Goal: Transaction & Acquisition: Purchase product/service

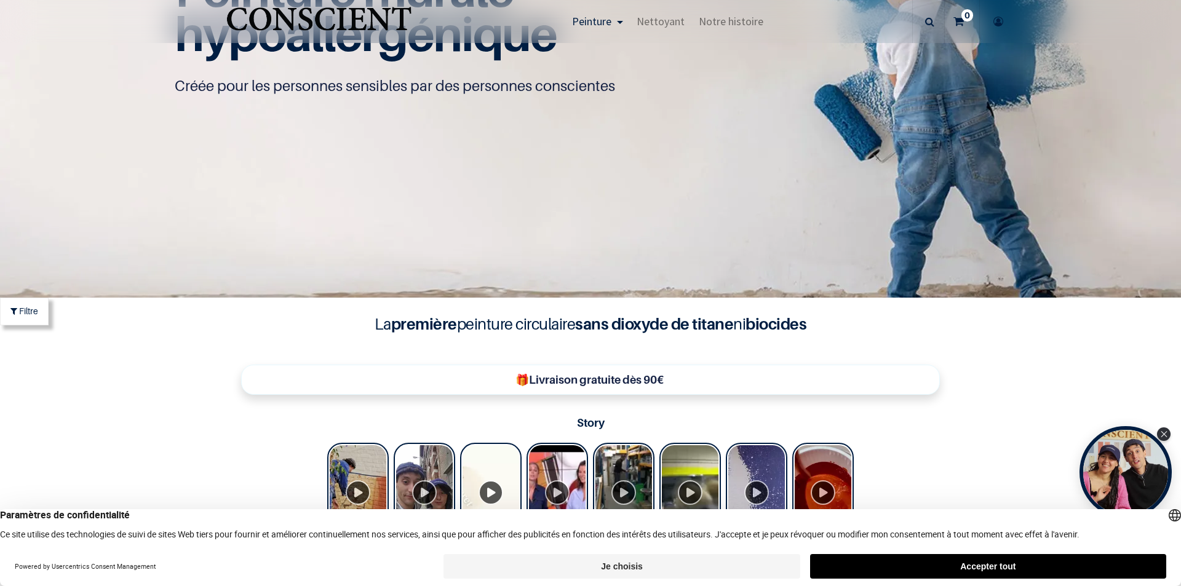
scroll to position [370, 0]
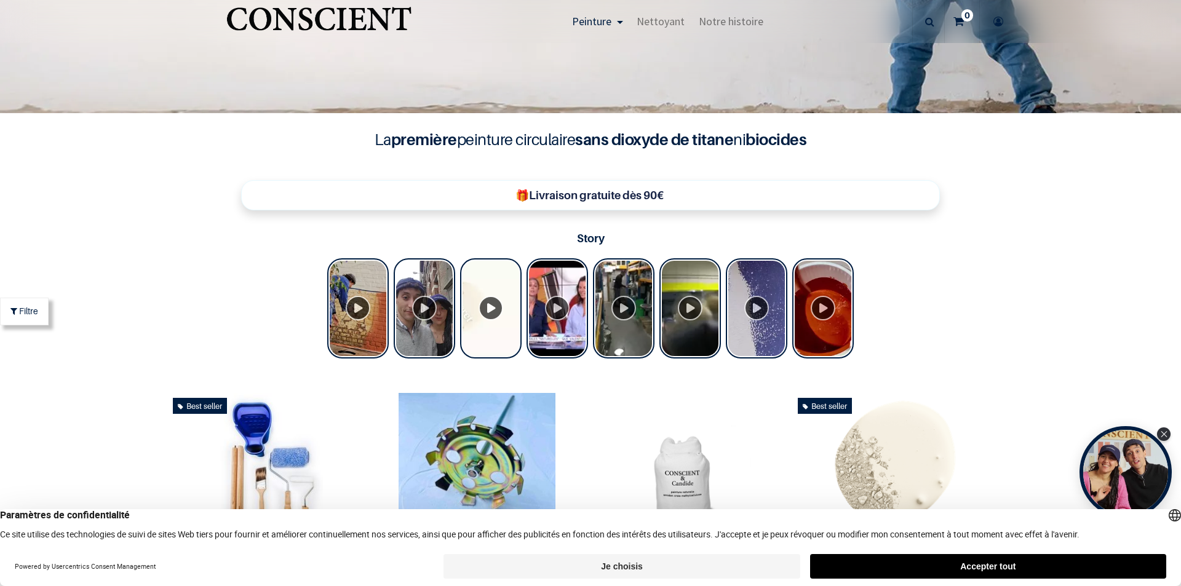
click at [1023, 567] on button "Accepter tout" at bounding box center [988, 566] width 356 height 25
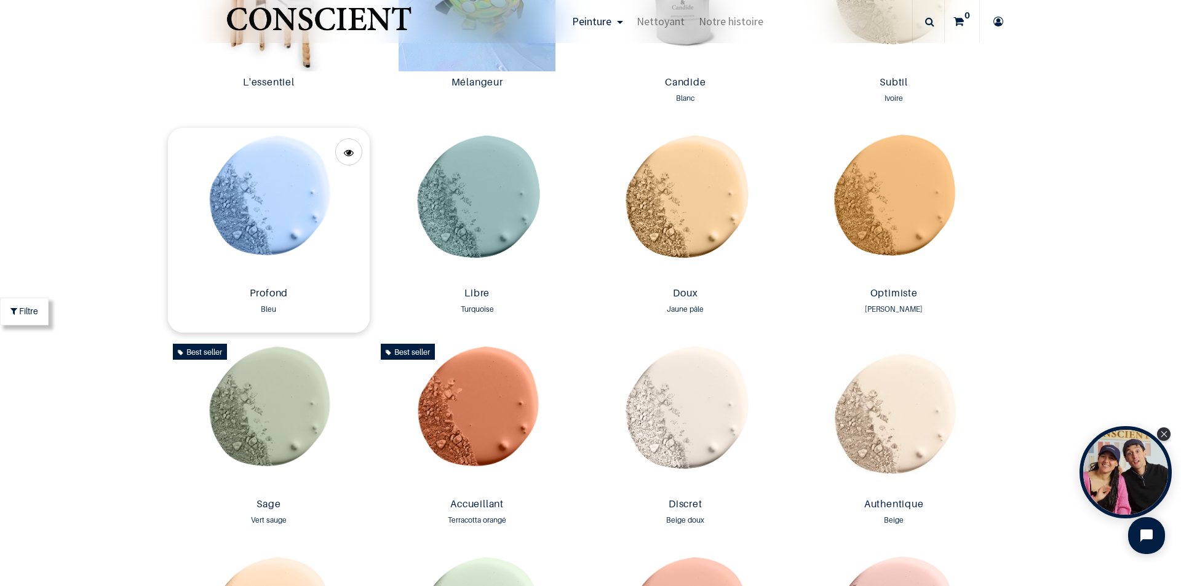
scroll to position [862, 0]
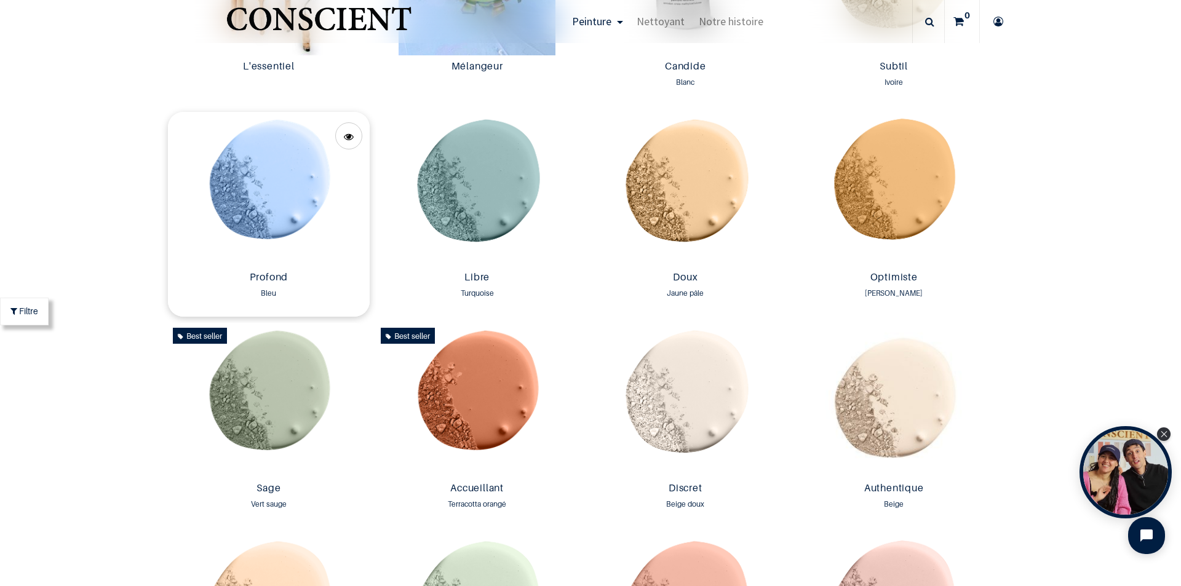
click at [258, 218] on img at bounding box center [269, 189] width 202 height 154
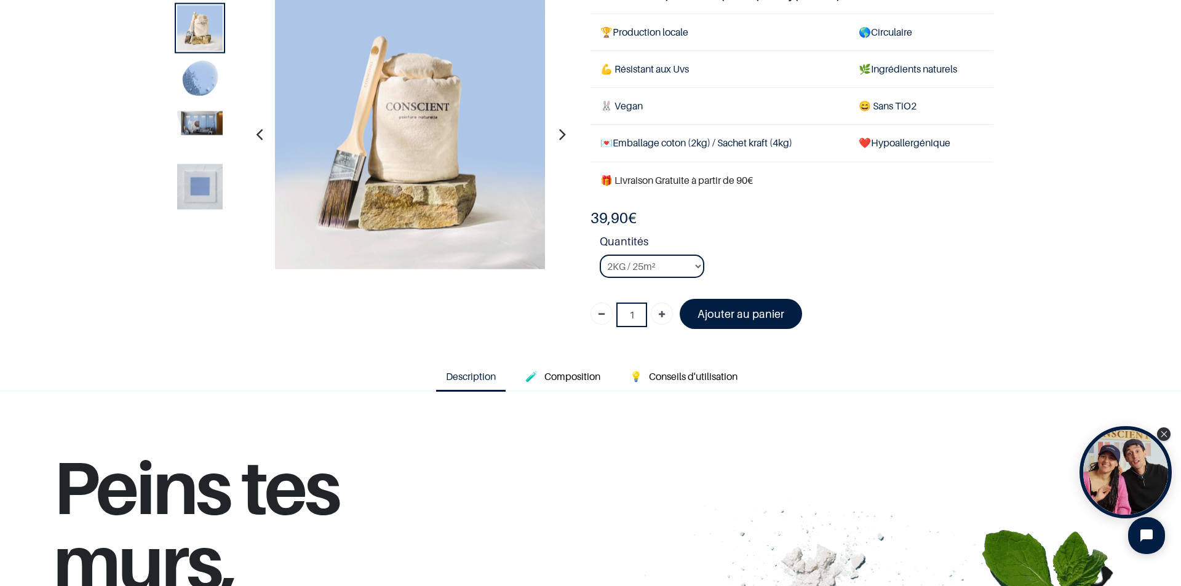
scroll to position [184, 0]
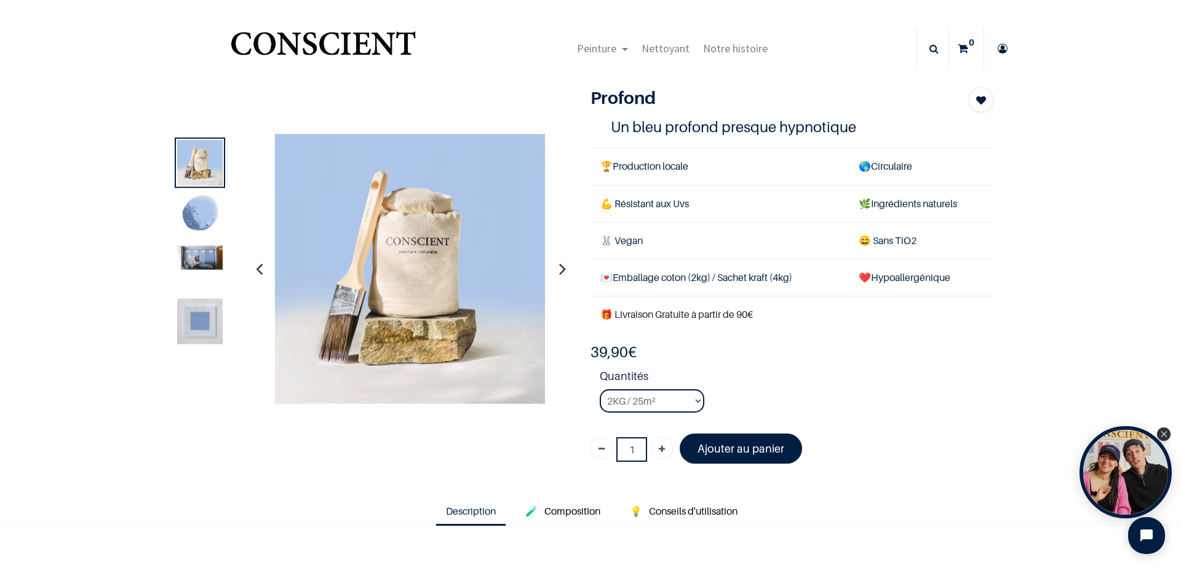
click at [559, 269] on icon "button" at bounding box center [562, 268] width 7 height 33
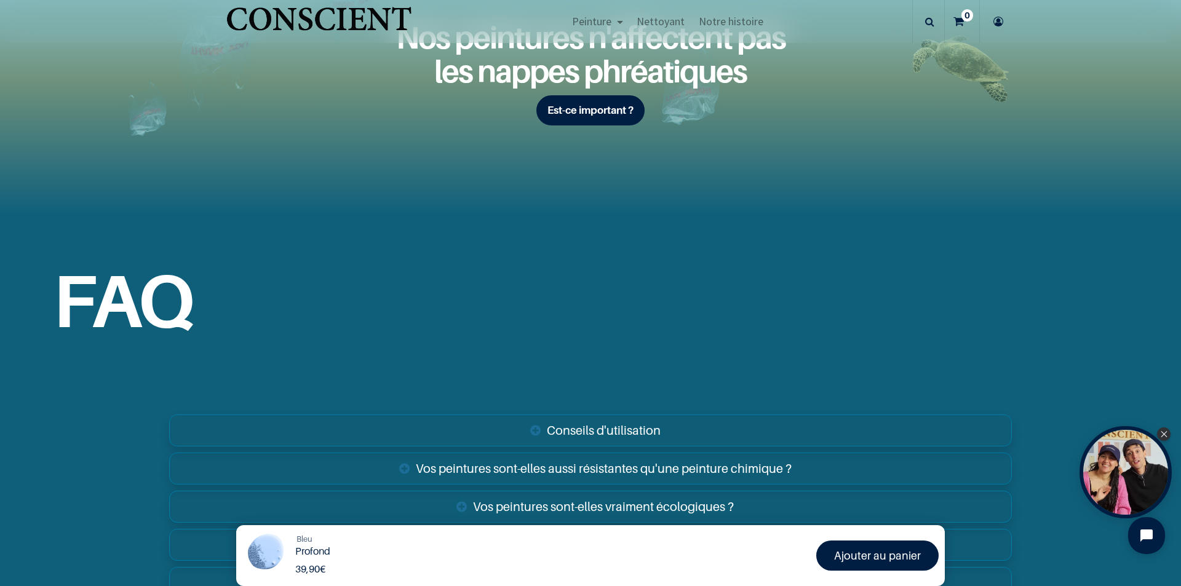
scroll to position [1845, 0]
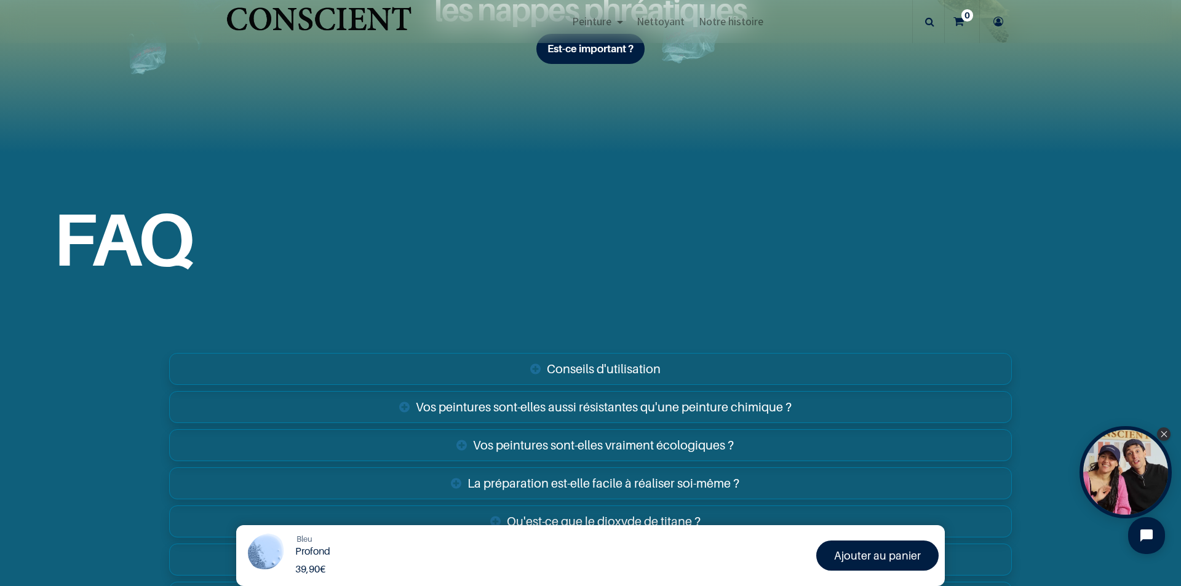
click at [627, 366] on link "Conseils d'utilisation" at bounding box center [590, 369] width 843 height 32
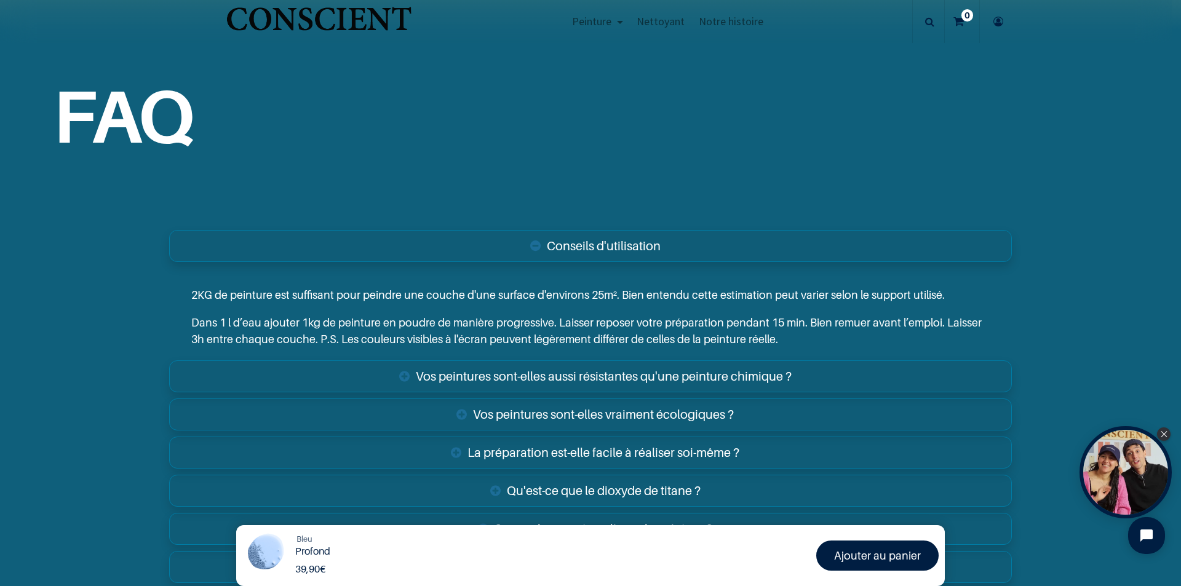
scroll to position [2029, 0]
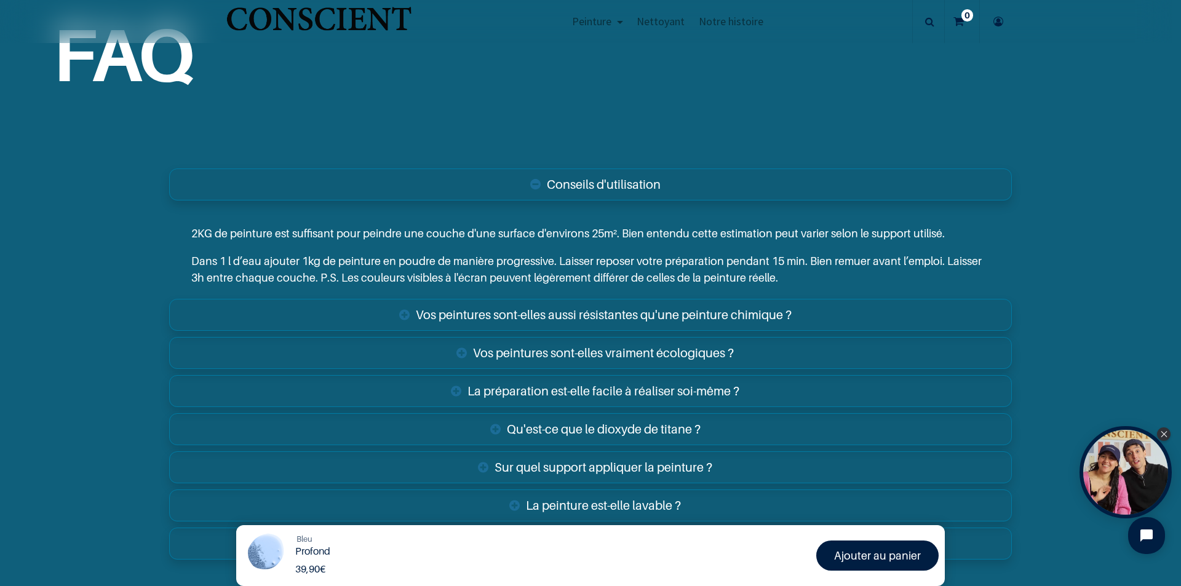
click at [734, 312] on link "Vos peintures sont-elles aussi résistantes qu'une peinture chimique ?" at bounding box center [590, 315] width 843 height 32
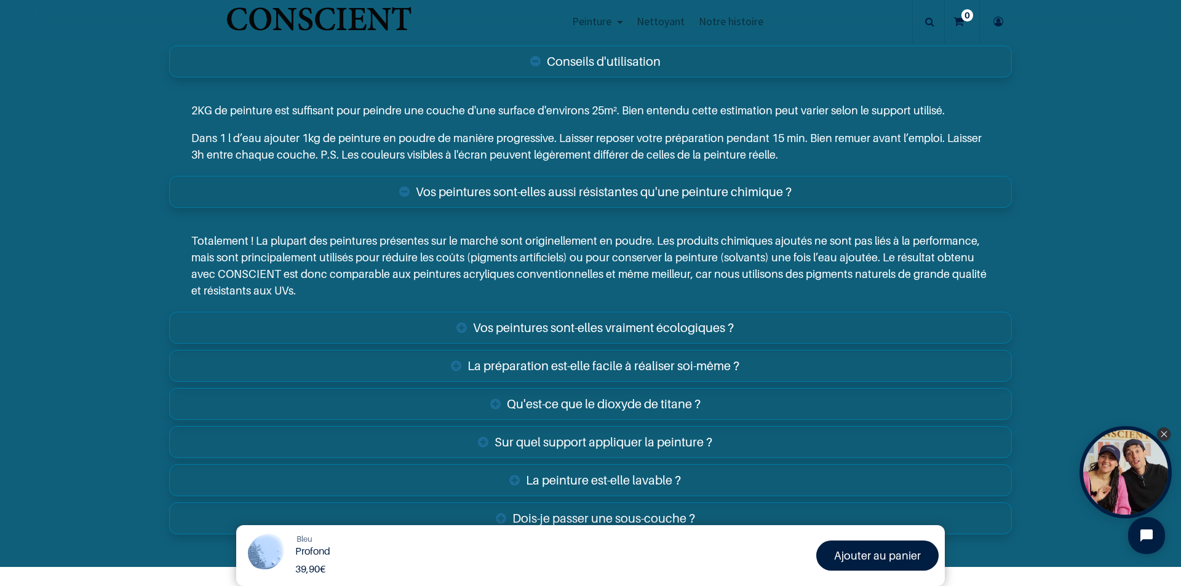
scroll to position [2214, 0]
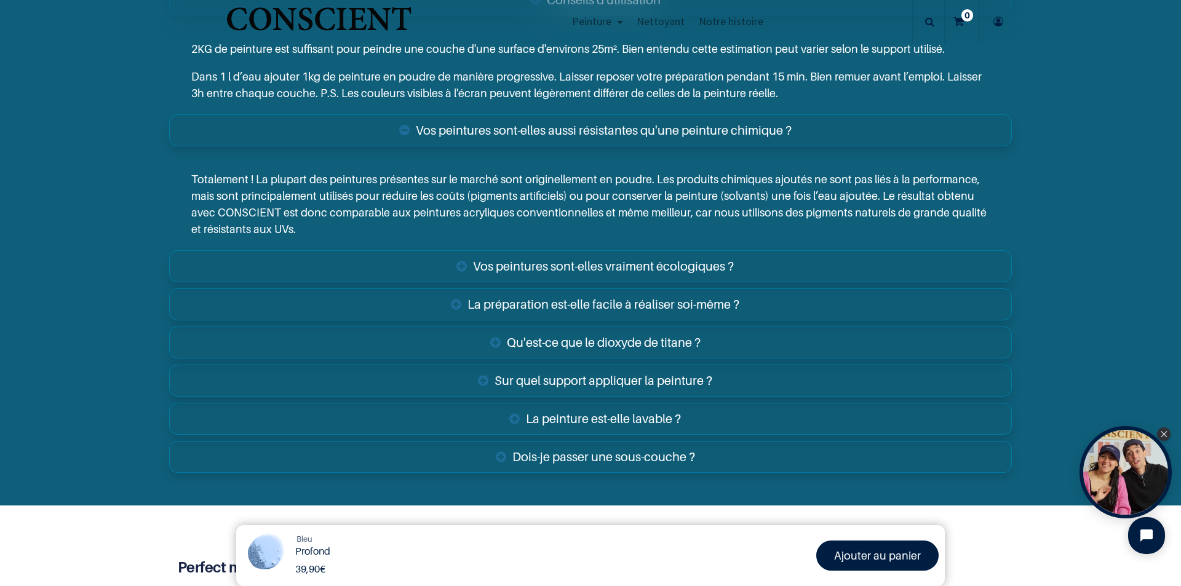
click at [721, 303] on link "La préparation est-elle facile à réaliser soi-même ?" at bounding box center [590, 304] width 843 height 32
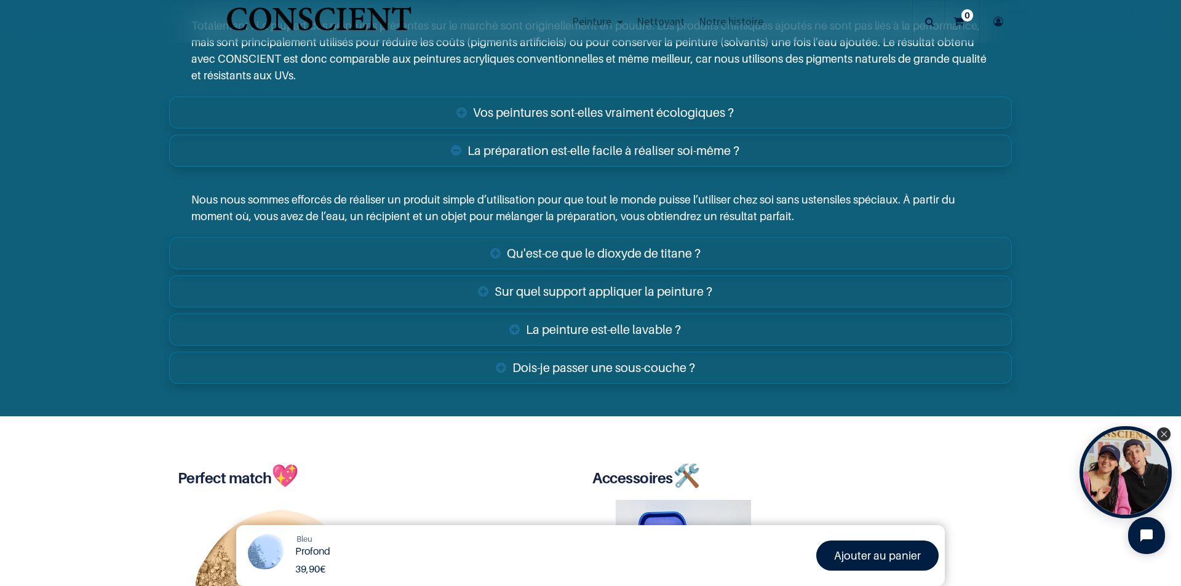
scroll to position [2398, 0]
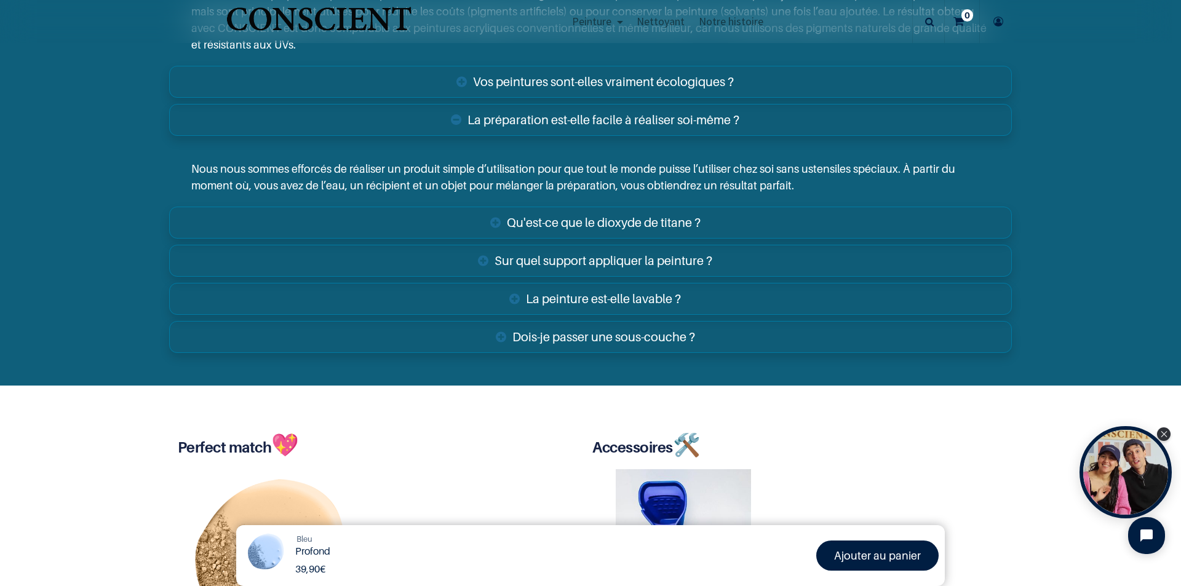
click at [609, 300] on link "La peinture est-elle lavable ?" at bounding box center [590, 299] width 843 height 32
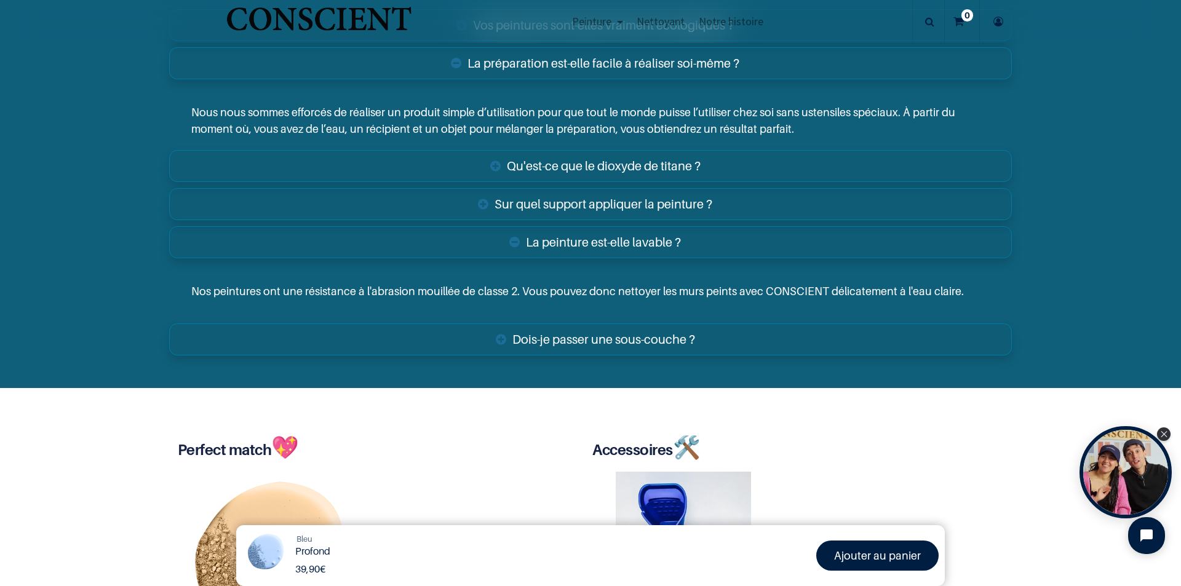
scroll to position [2460, 0]
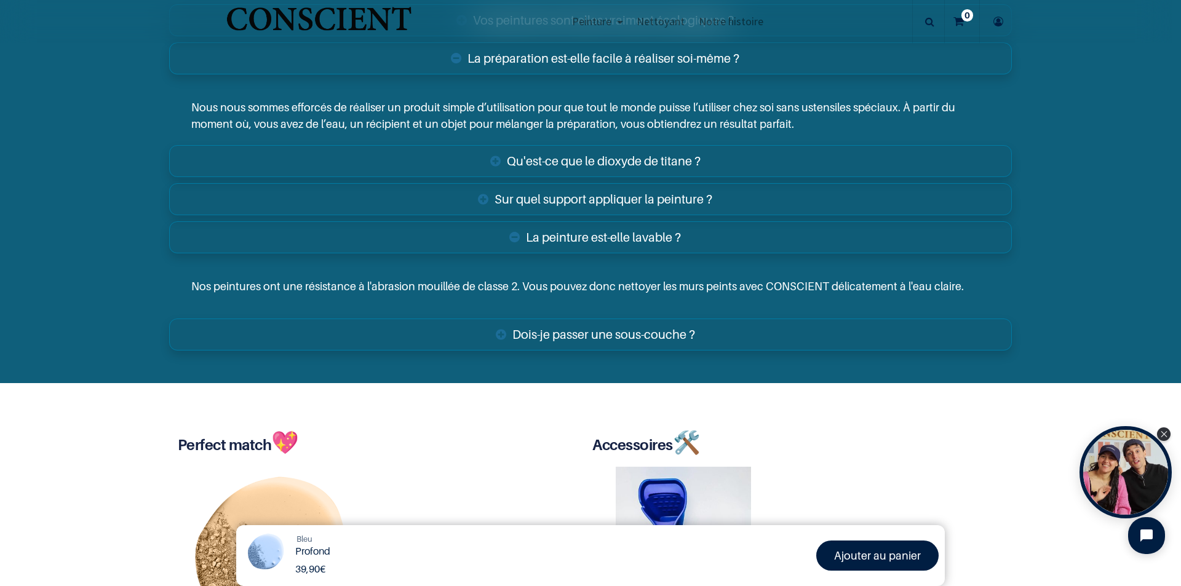
click at [680, 330] on link "Dois-je passer une sous-couche ?" at bounding box center [590, 335] width 843 height 32
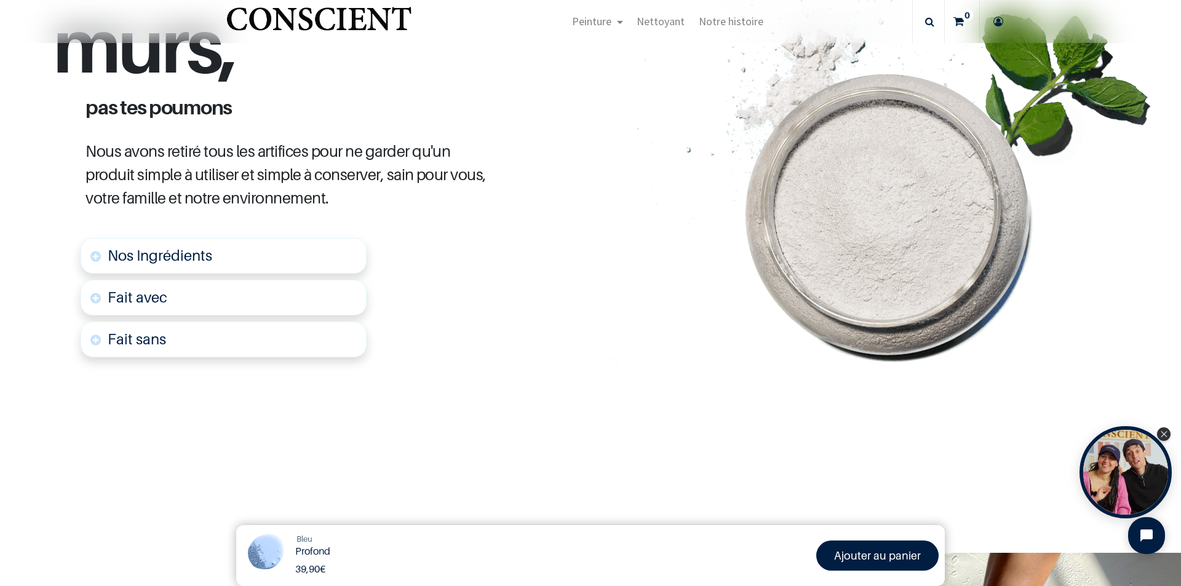
scroll to position [492, 0]
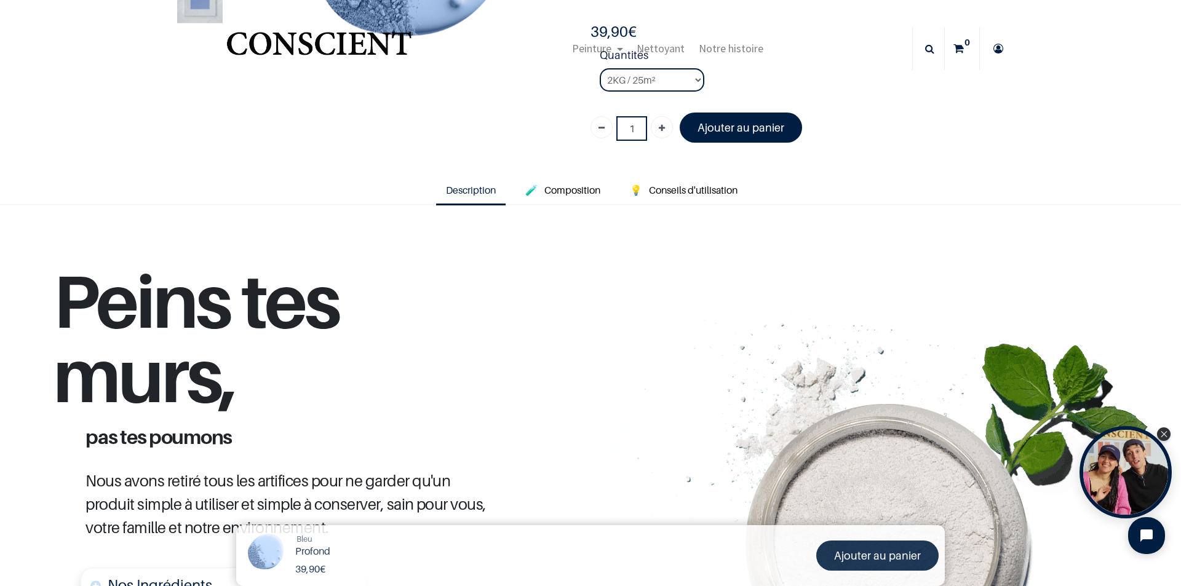
scroll to position [123, 0]
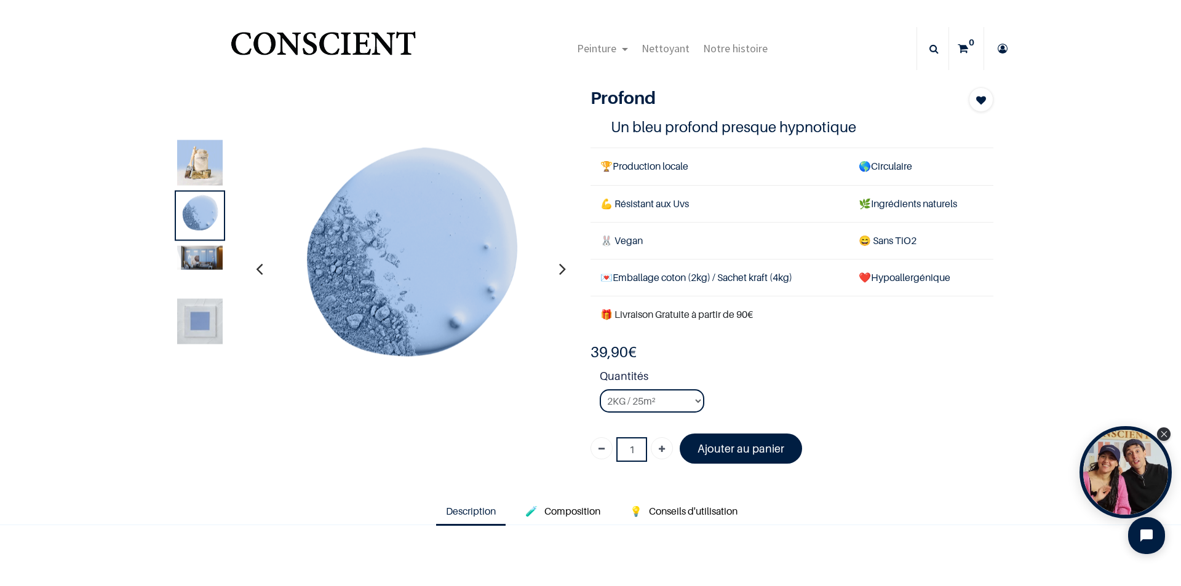
click at [189, 262] on img at bounding box center [200, 257] width 46 height 24
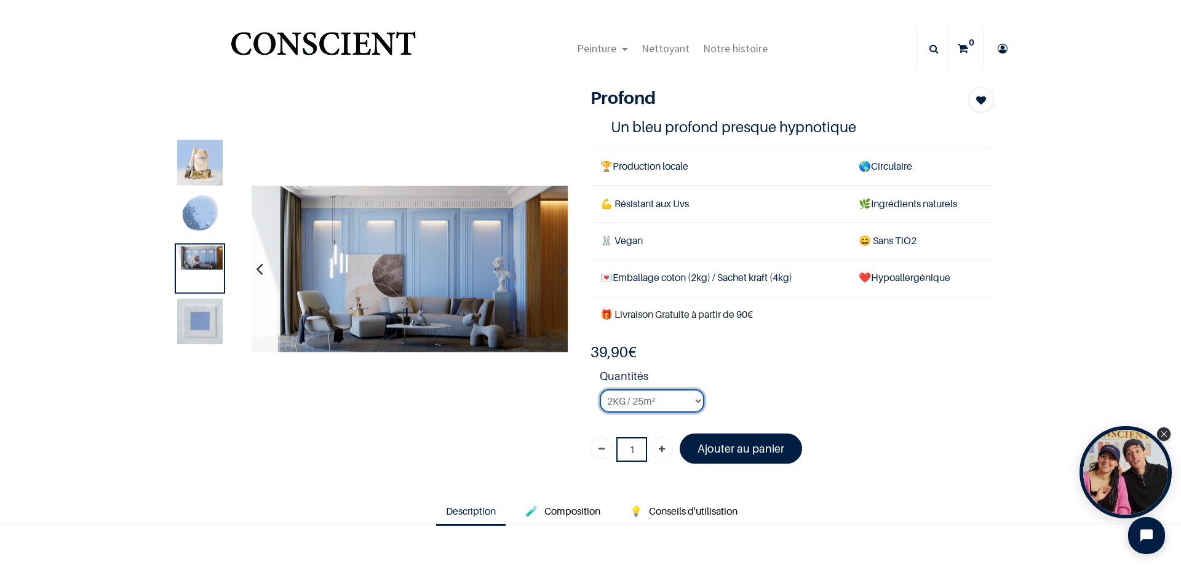
click at [694, 403] on select "2KG / 25m² 4KG / 50m² 8KG / 100m² Testeur" at bounding box center [652, 400] width 105 height 23
click at [600, 389] on select "2KG / 25m² 4KG / 50m² 8KG / 100m² Testeur" at bounding box center [652, 400] width 105 height 23
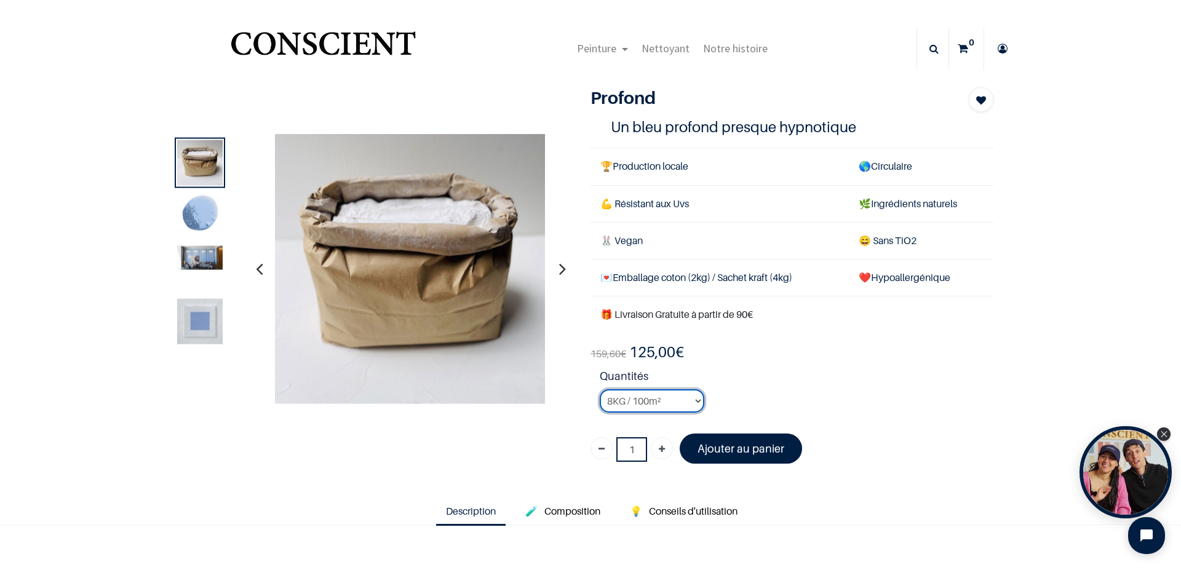
scroll to position [61, 0]
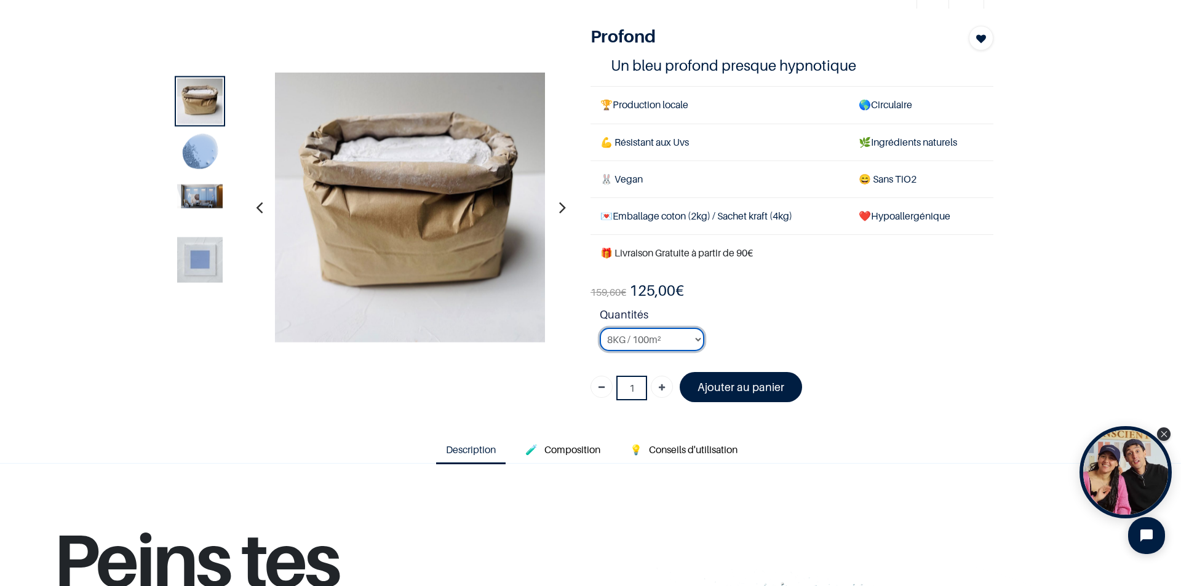
click at [694, 339] on select "2KG / 25m² 4KG / 50m² 8KG / 100m² Testeur" at bounding box center [652, 339] width 105 height 23
click at [600, 328] on select "2KG / 25m² 4KG / 50m² 8KG / 100m² Testeur" at bounding box center [652, 339] width 105 height 23
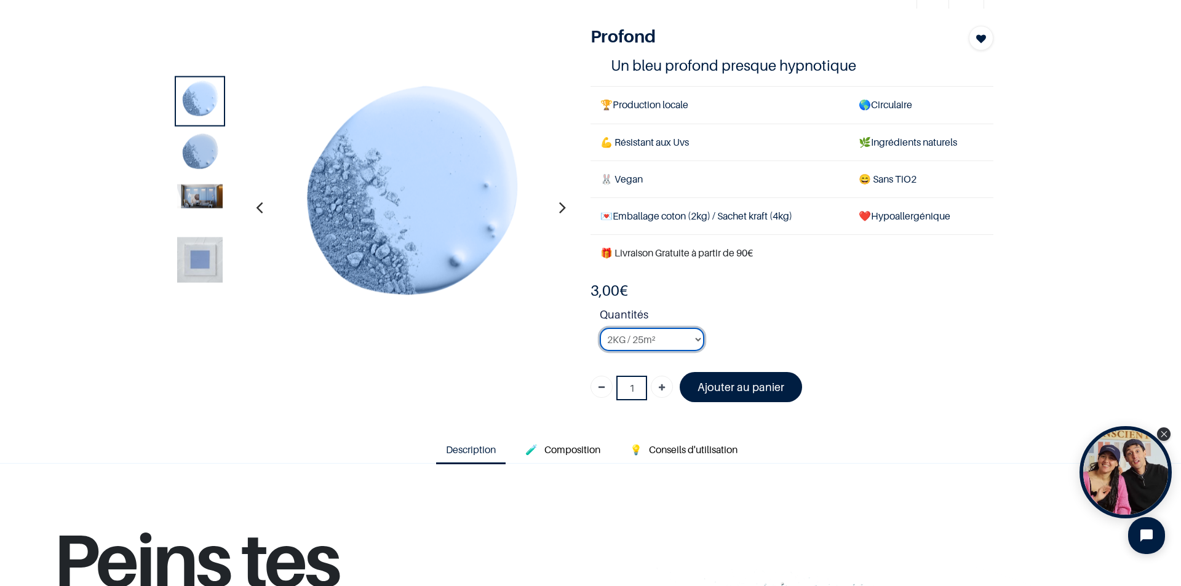
select select "43"
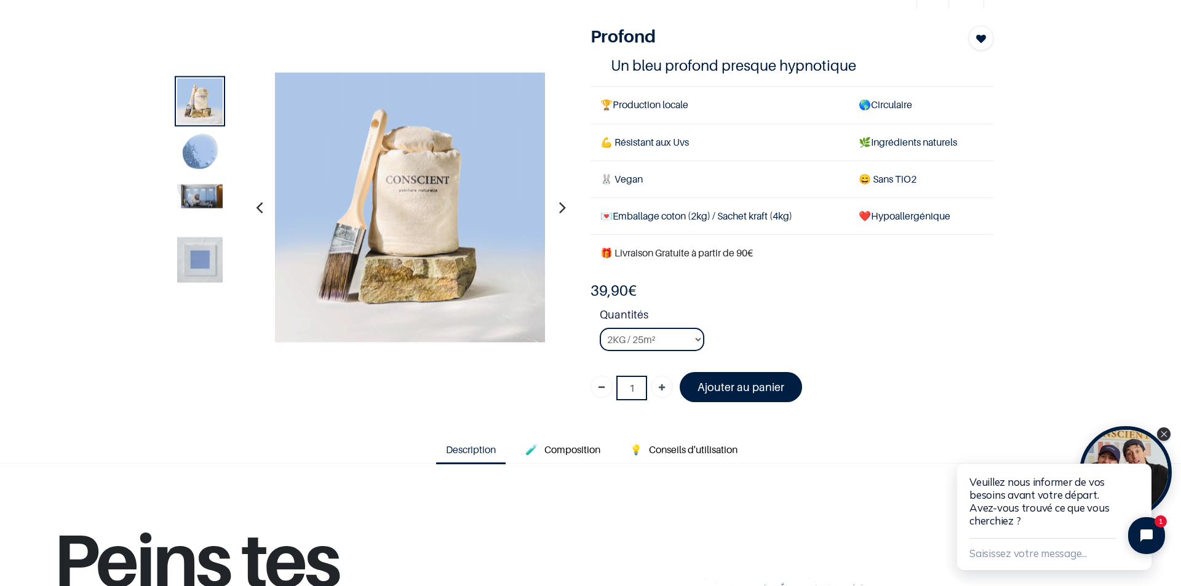
click at [188, 257] on img at bounding box center [200, 260] width 46 height 46
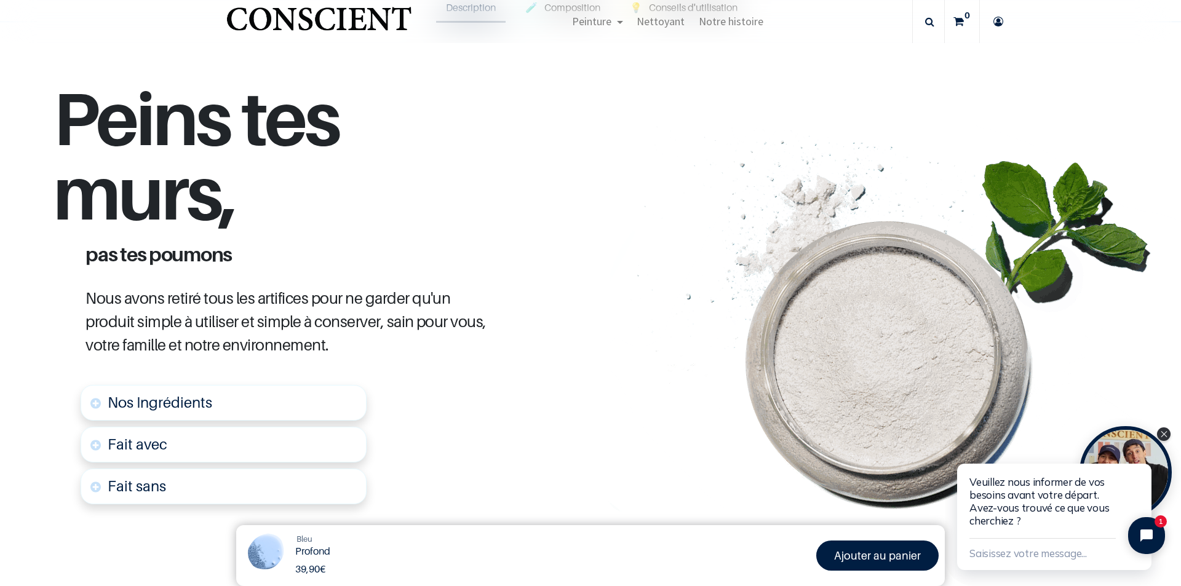
scroll to position [553, 0]
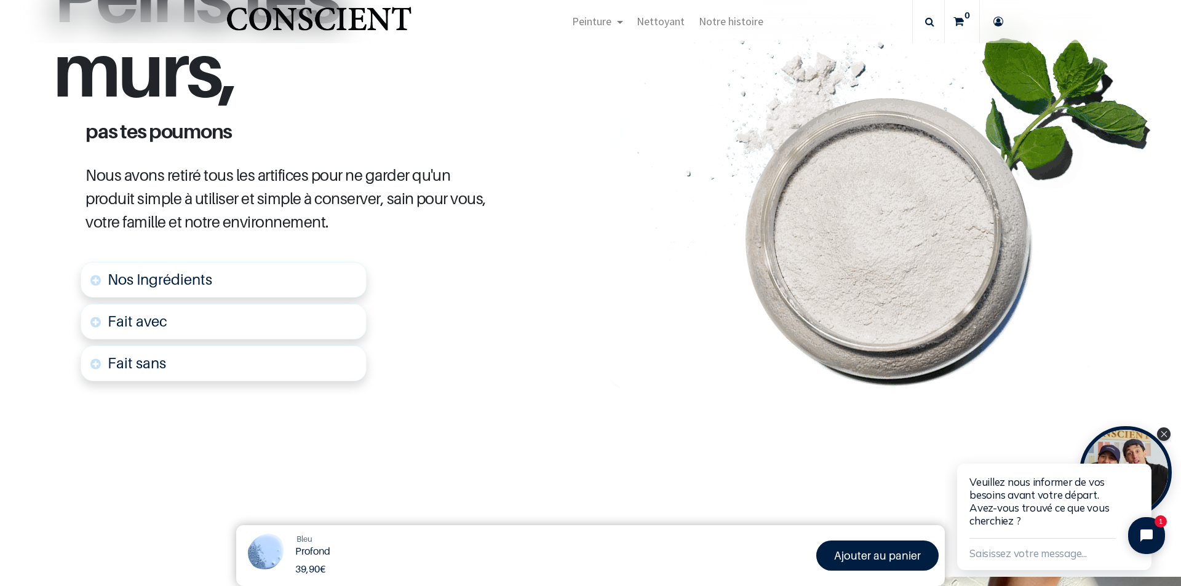
click at [173, 275] on span "Nos Ingrédients" at bounding box center [160, 280] width 105 height 18
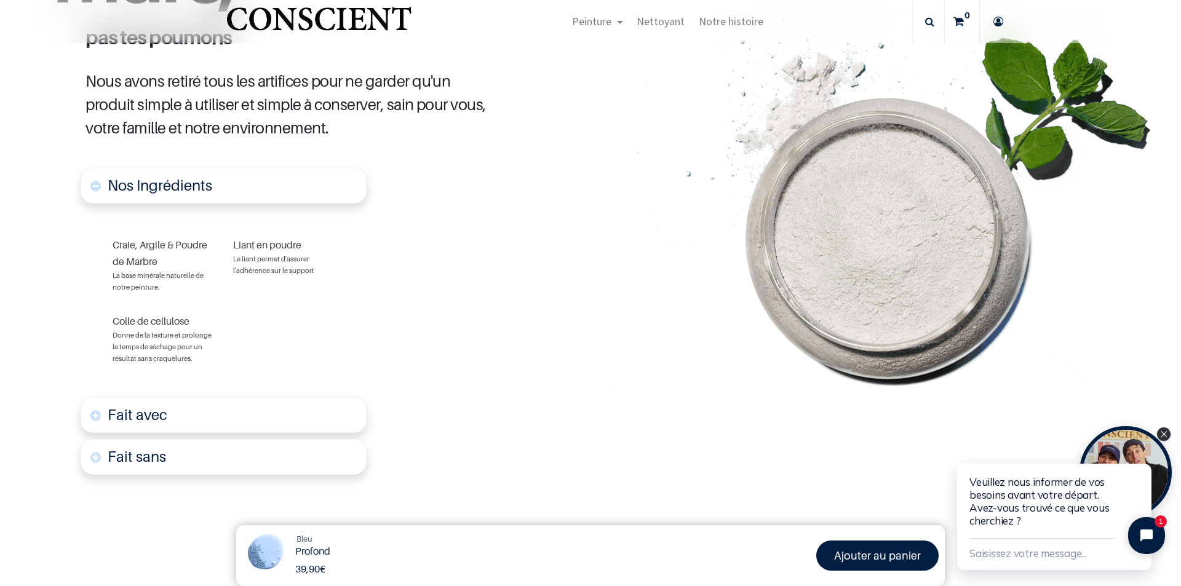
scroll to position [709, 0]
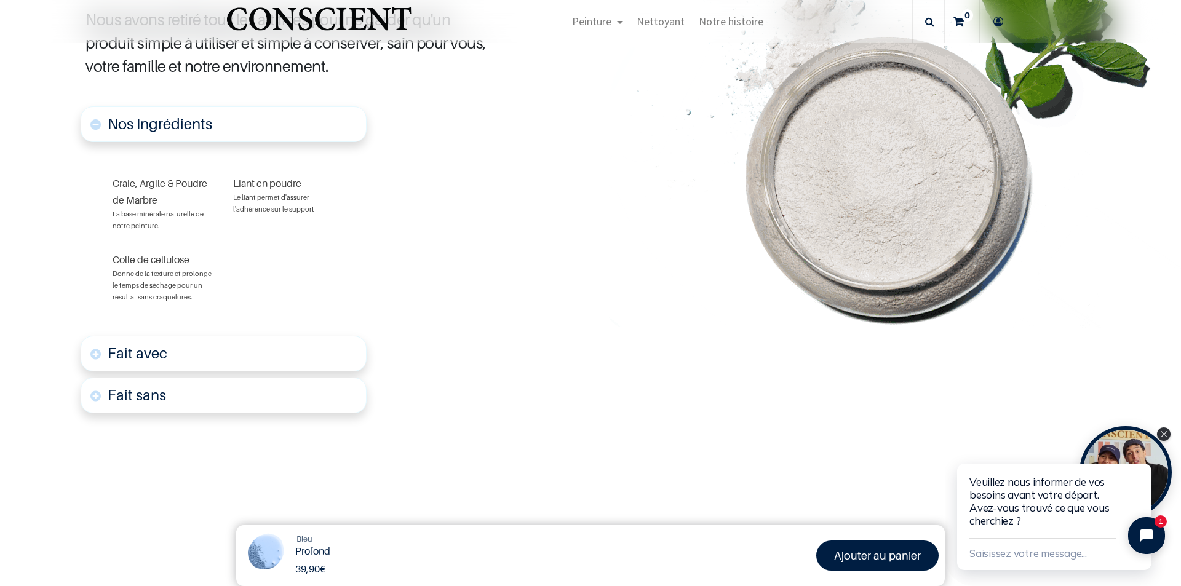
click at [155, 357] on font "Fait avec" at bounding box center [138, 353] width 60 height 18
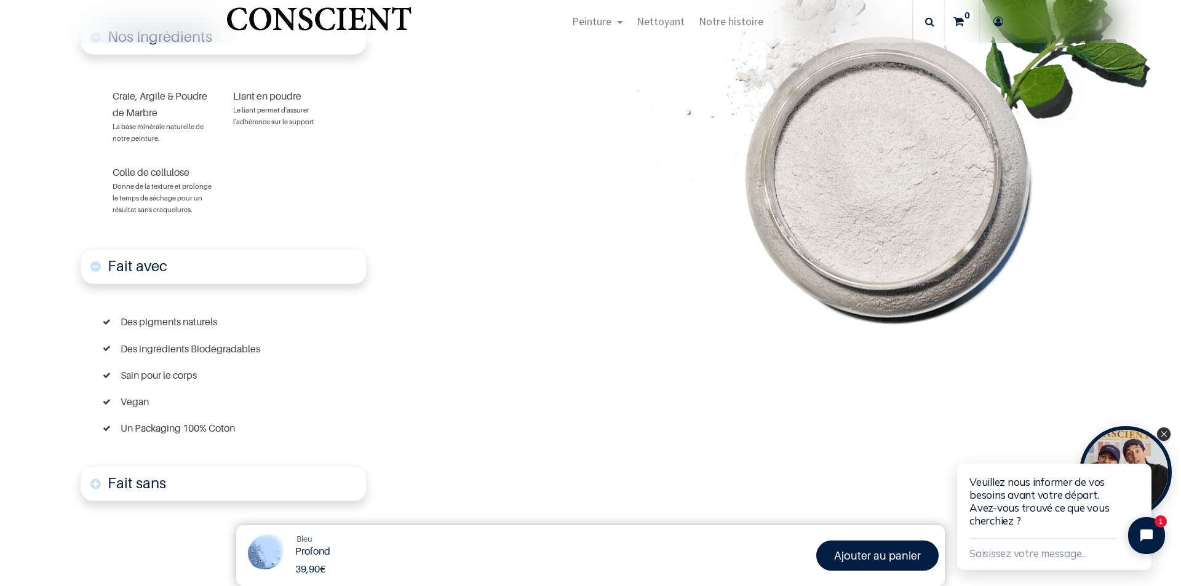
scroll to position [919, 0]
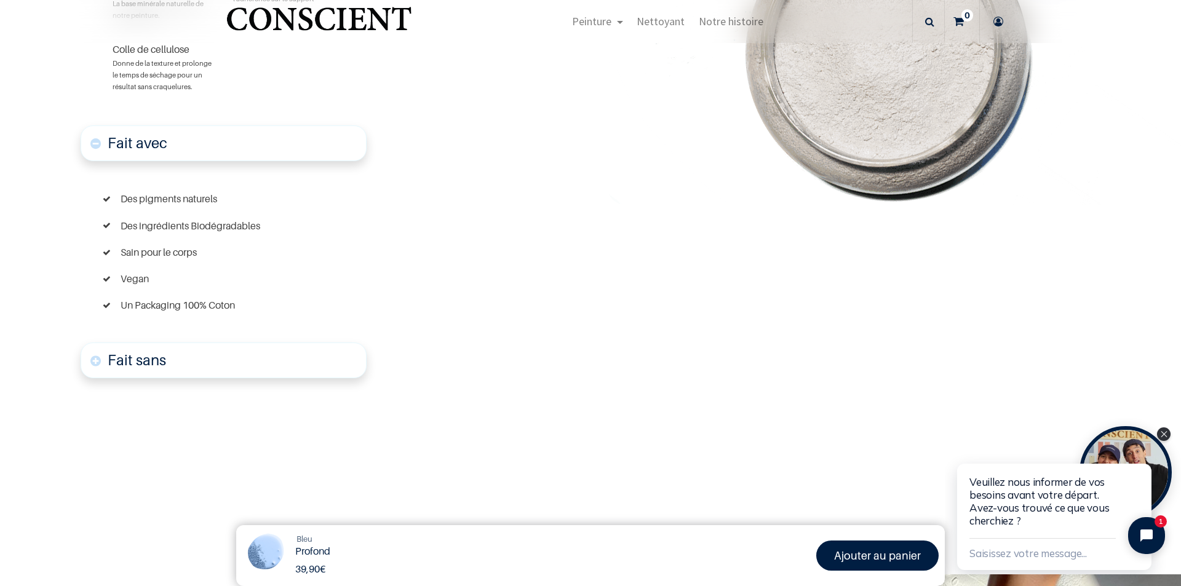
click at [121, 361] on font "Fait sans" at bounding box center [137, 360] width 58 height 18
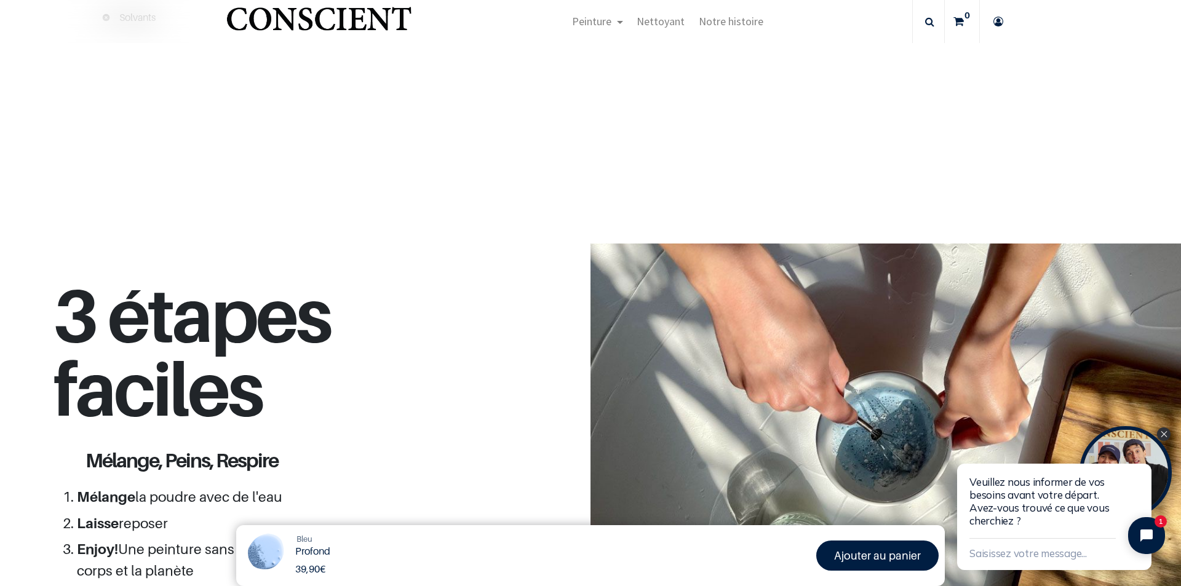
scroll to position [1081, 0]
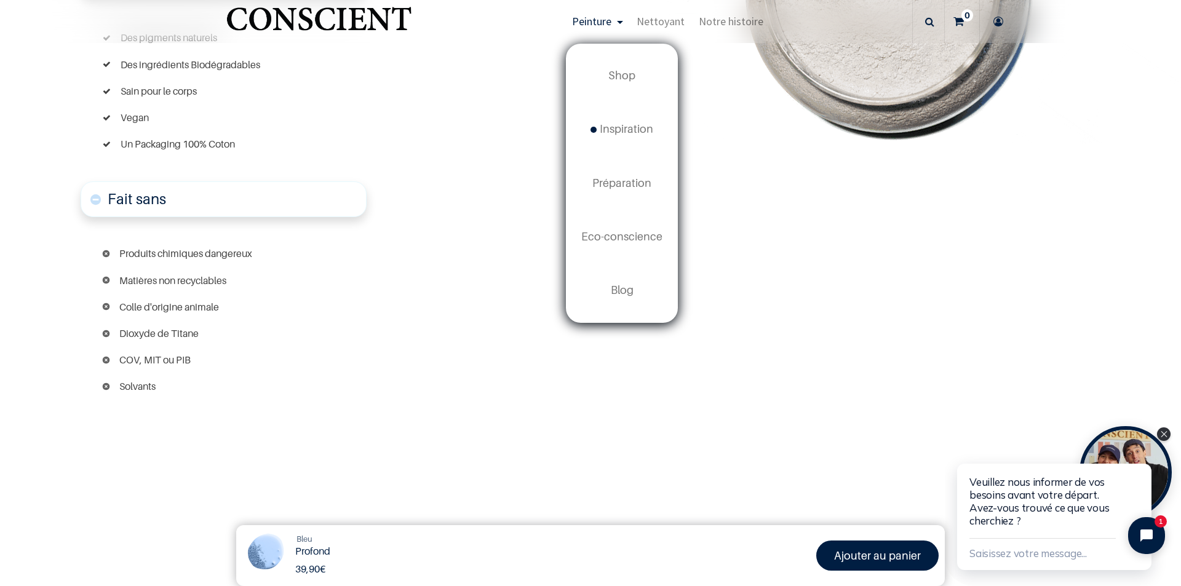
click at [609, 22] on span "Peinture" at bounding box center [591, 21] width 39 height 14
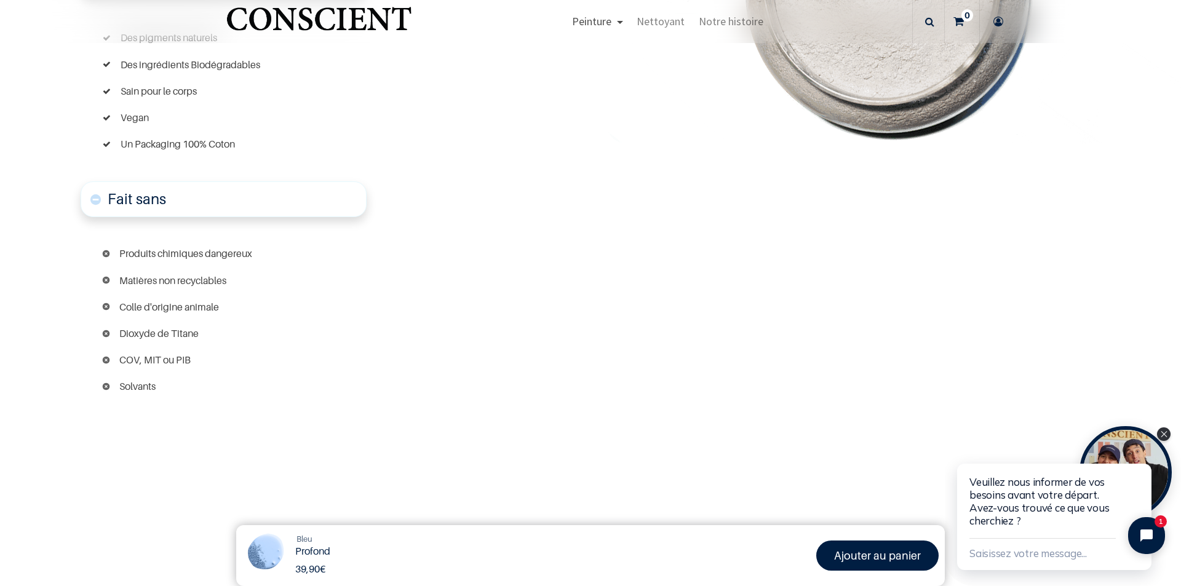
click at [609, 22] on span "Peinture" at bounding box center [591, 21] width 39 height 14
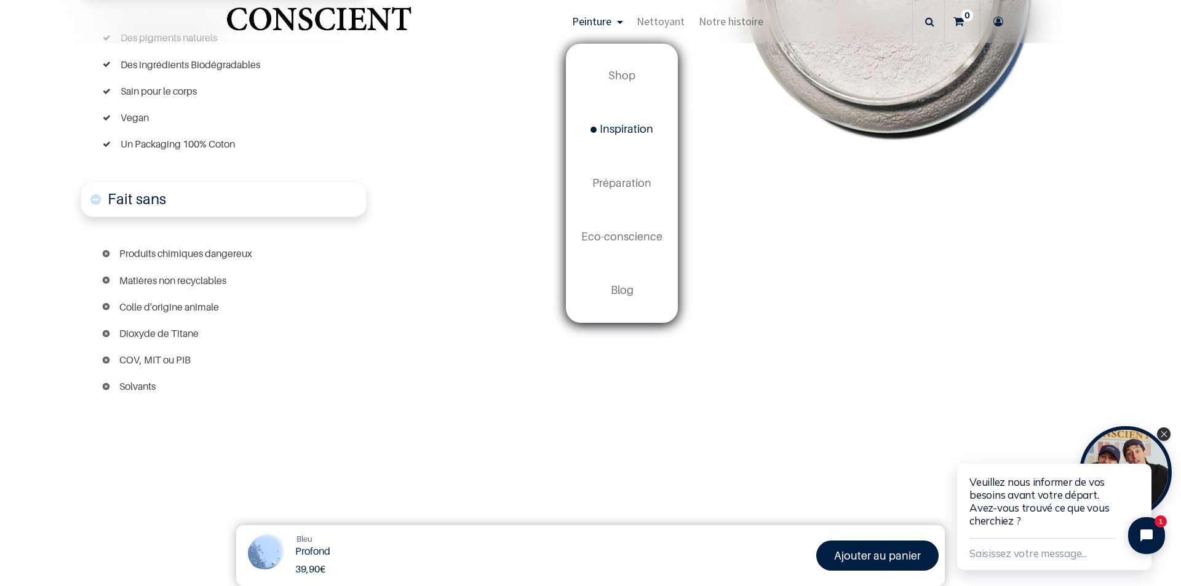
click at [618, 130] on span "Inspiration" at bounding box center [621, 128] width 63 height 13
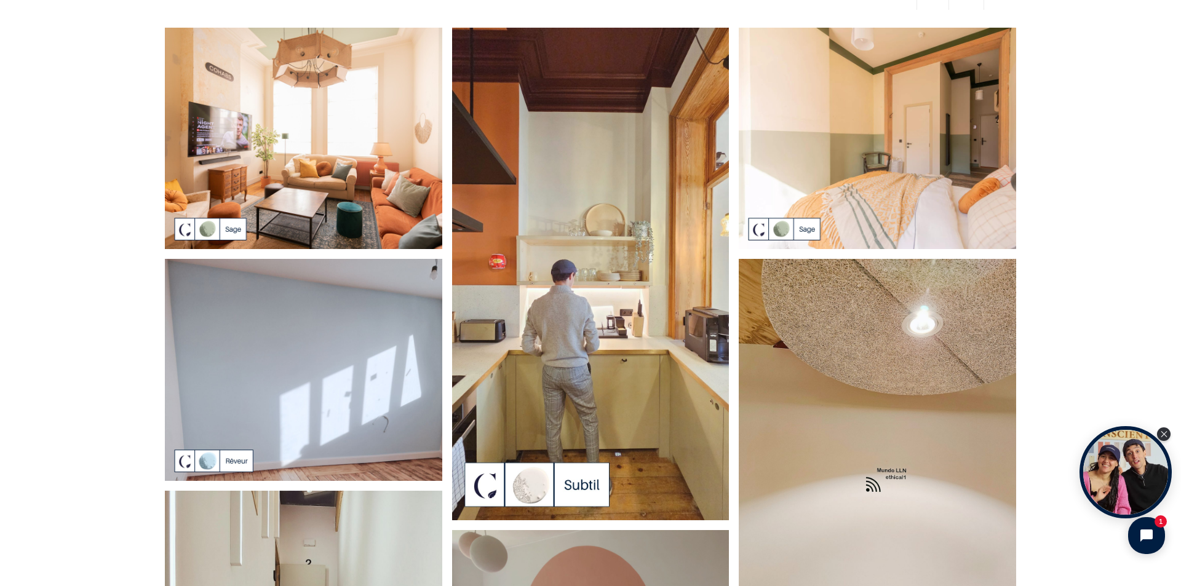
scroll to position [61, 0]
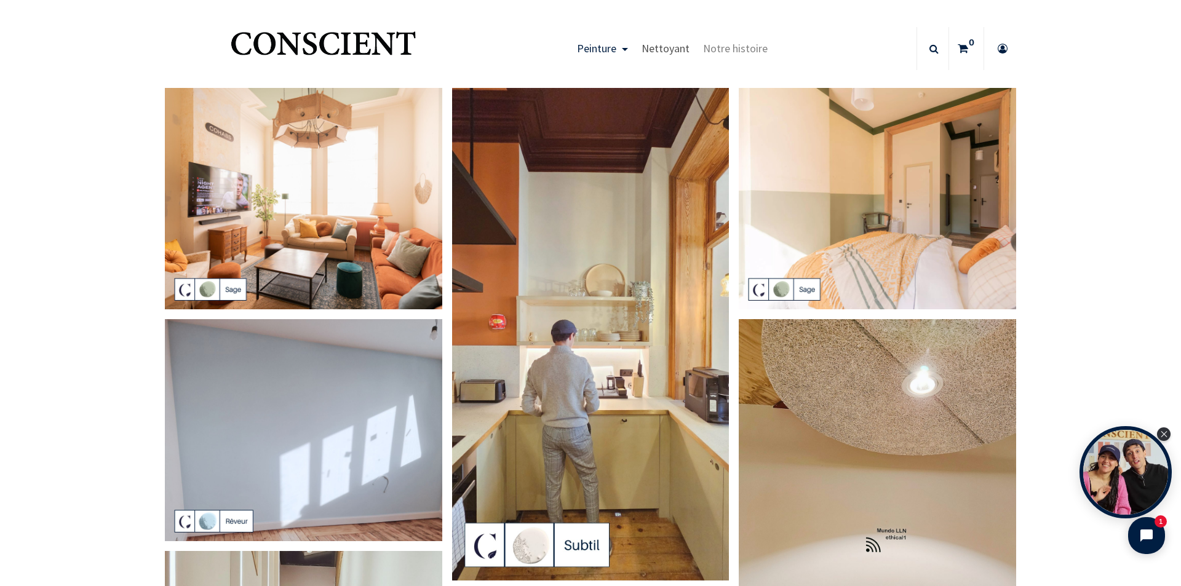
click at [670, 50] on span "Nettoyant" at bounding box center [665, 48] width 48 height 14
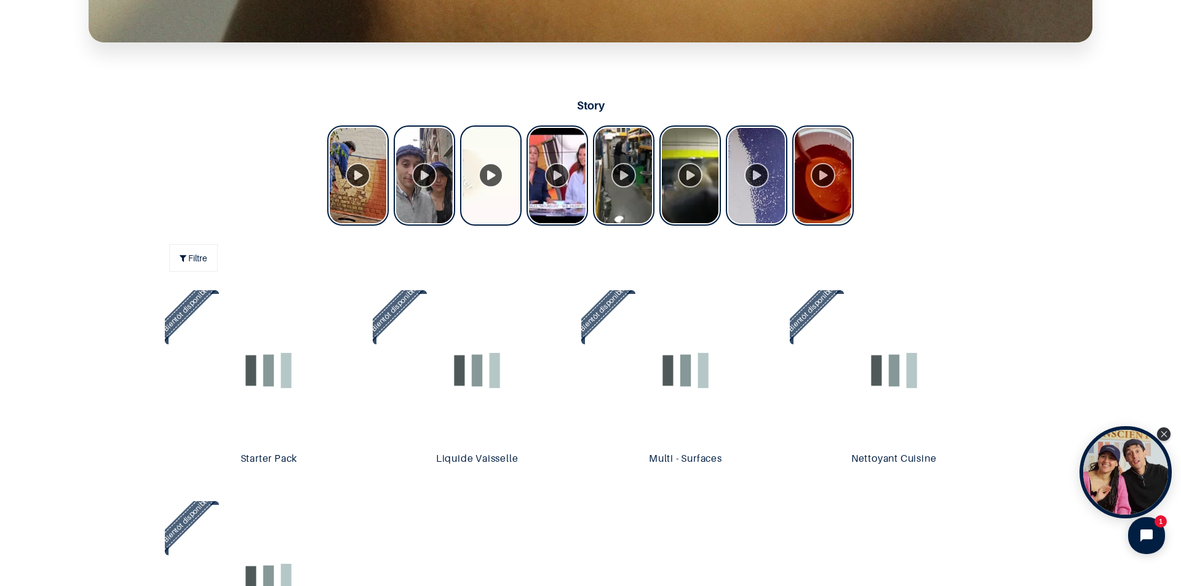
scroll to position [984, 0]
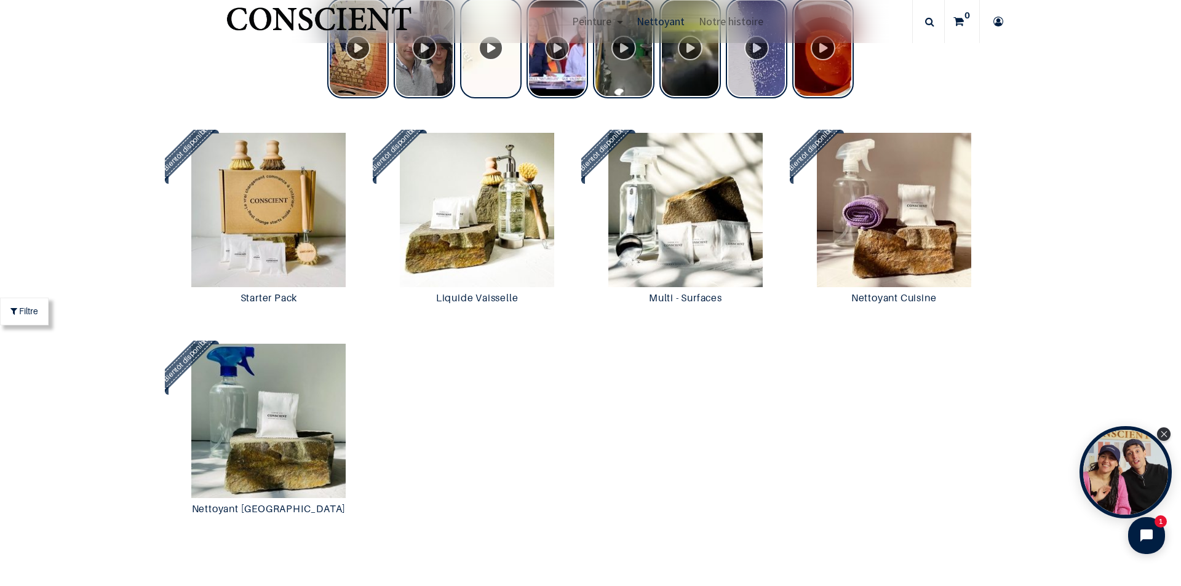
scroll to position [1108, 0]
click at [672, 215] on img at bounding box center [685, 210] width 202 height 154
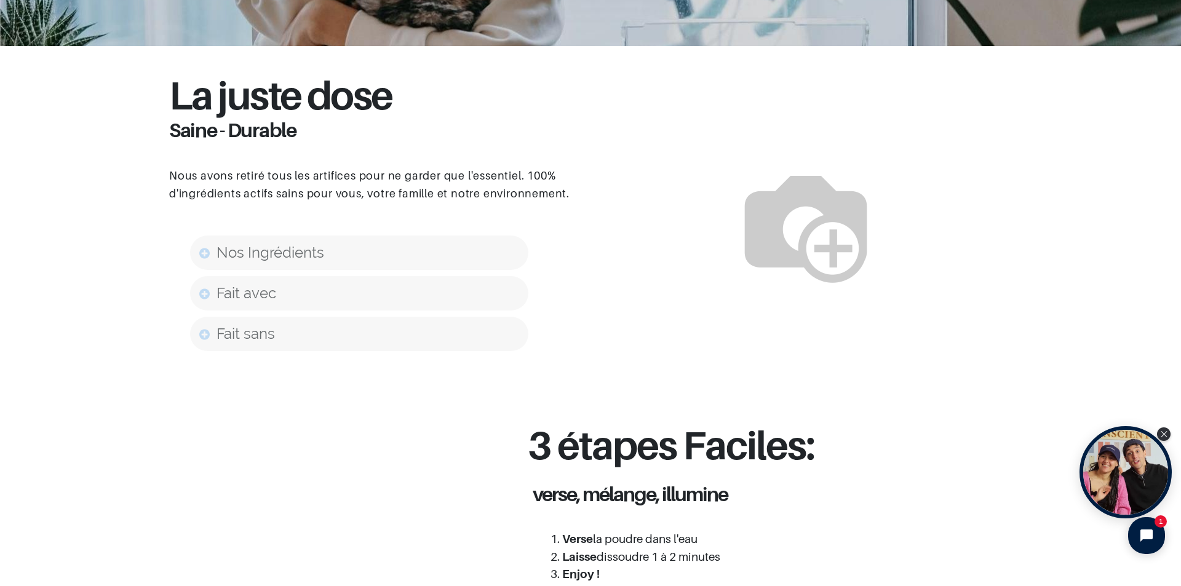
scroll to position [922, 0]
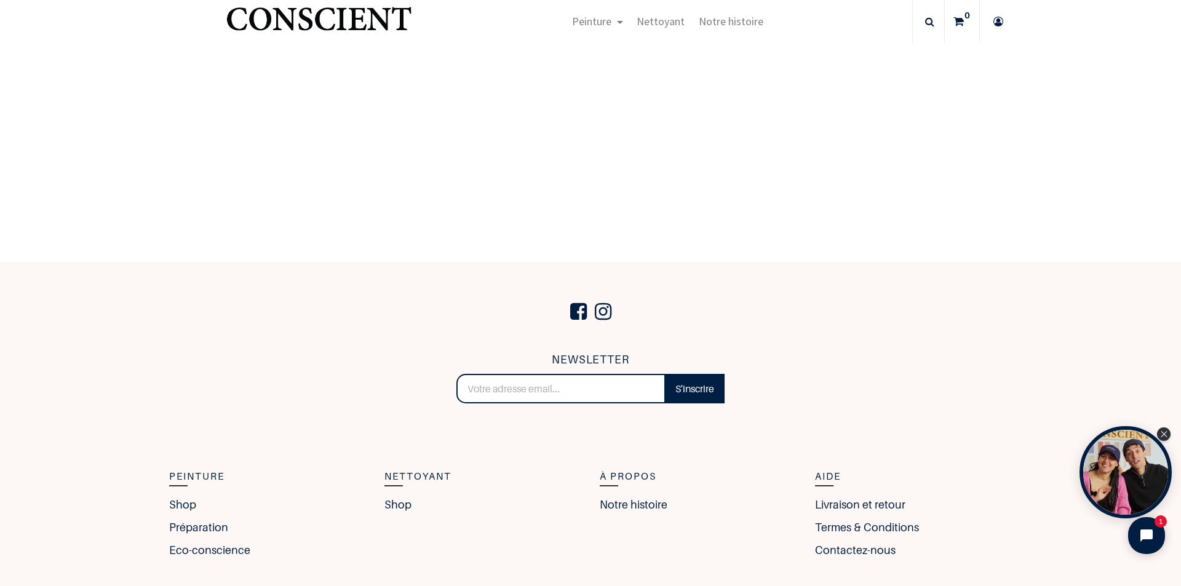
scroll to position [1825, 0]
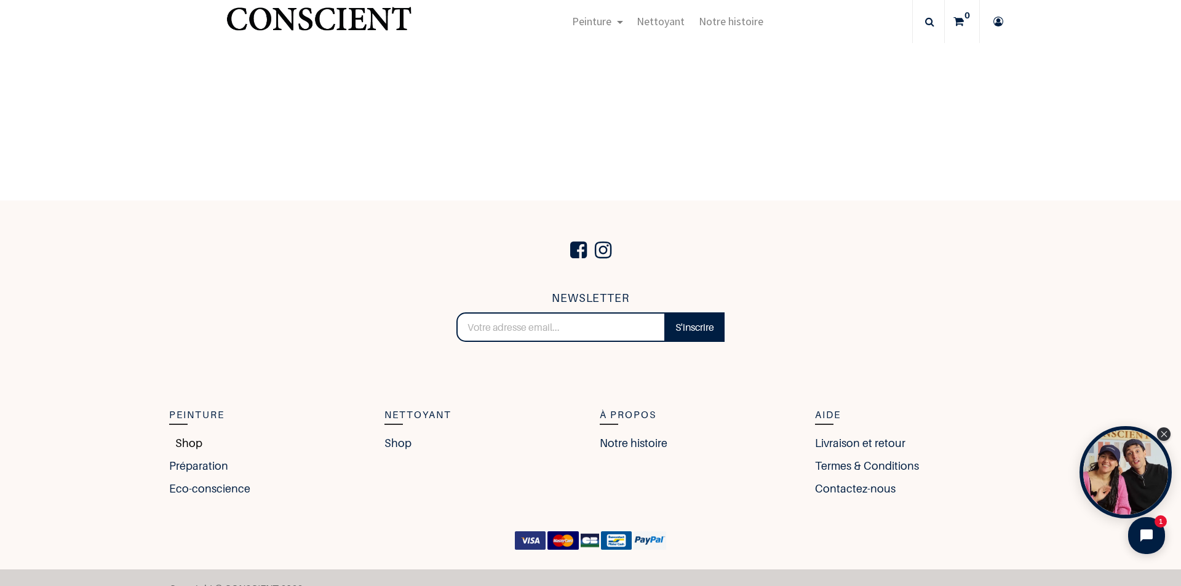
click at [177, 437] on link "Shop" at bounding box center [185, 443] width 33 height 17
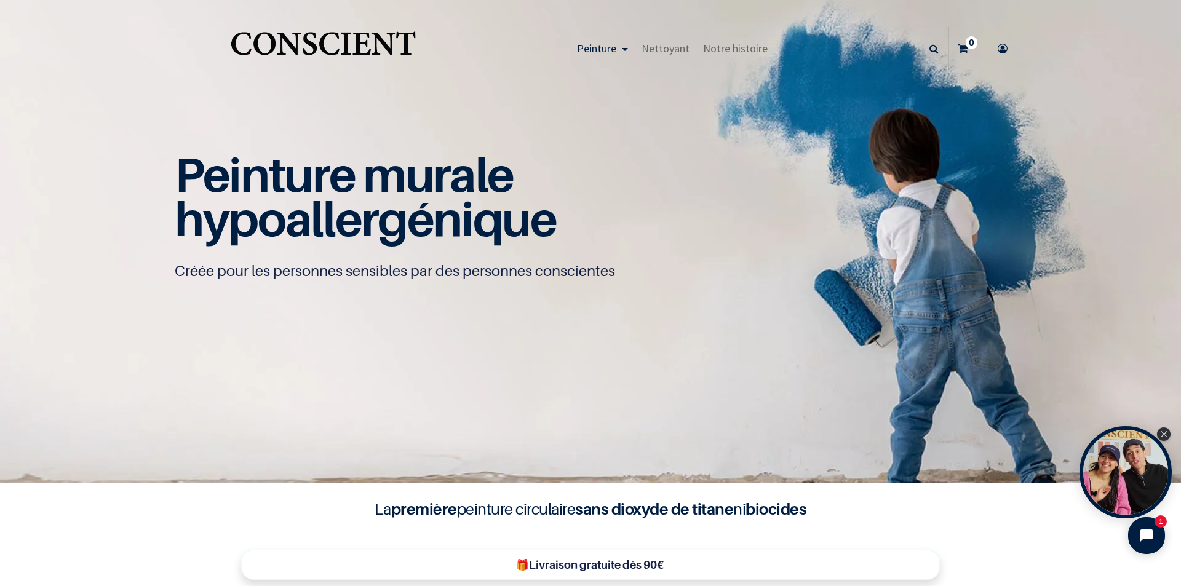
scroll to position [1, 0]
